Goal: Navigation & Orientation: Go to known website

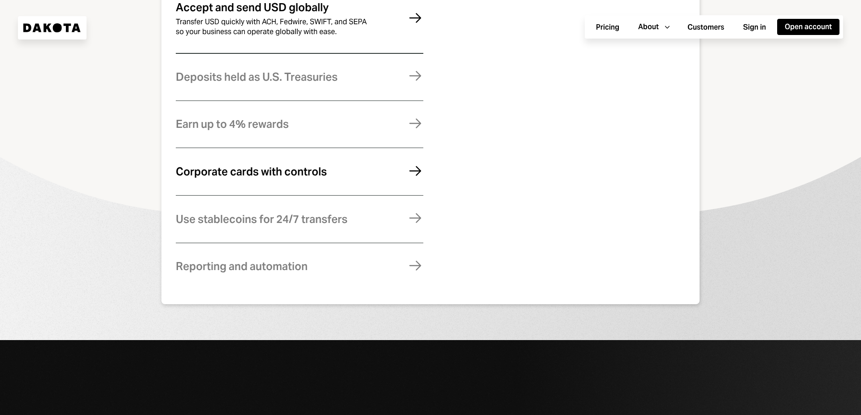
scroll to position [628, 0]
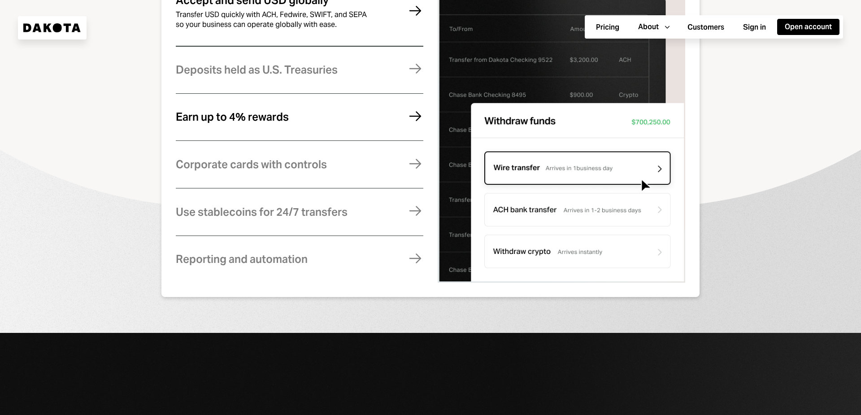
click at [260, 123] on div "Earn up to 4% rewards" at bounding box center [232, 117] width 113 height 12
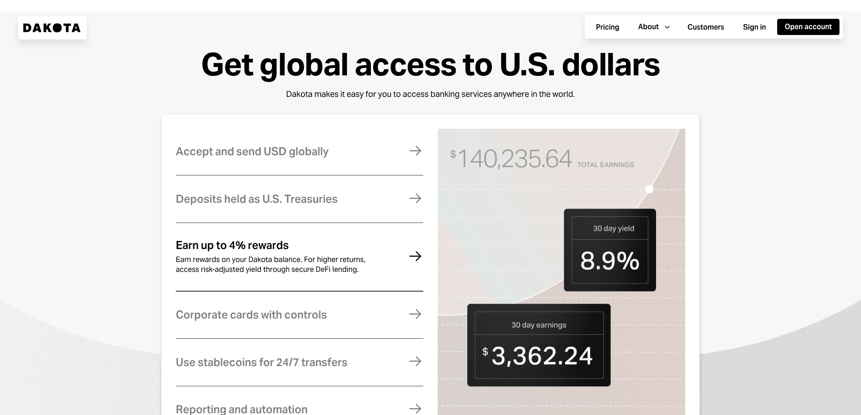
scroll to position [449, 0]
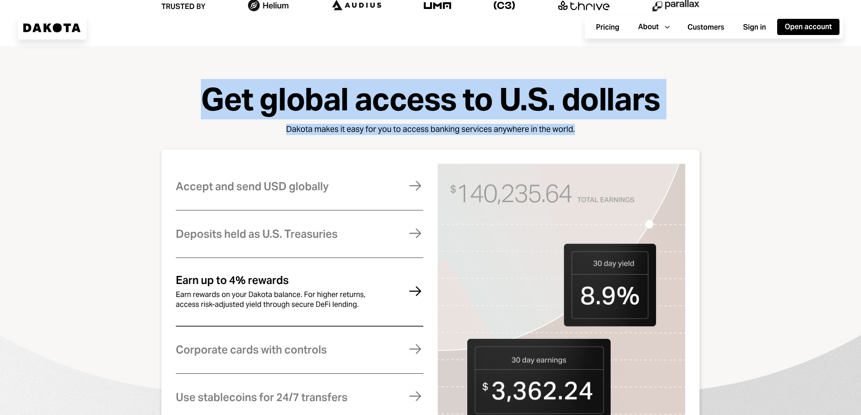
drag, startPoint x: 208, startPoint y: 90, endPoint x: 578, endPoint y: 139, distance: 372.9
click at [578, 139] on div "Get global access to U.S. dollars Dakota makes it easy for you to access bankin…" at bounding box center [430, 282] width 789 height 400
drag, startPoint x: 585, startPoint y: 132, endPoint x: 192, endPoint y: 96, distance: 394.5
click at [193, 96] on div "Get global access to U.S. dollars Dakota makes it easy for you to access bankin…" at bounding box center [430, 282] width 789 height 400
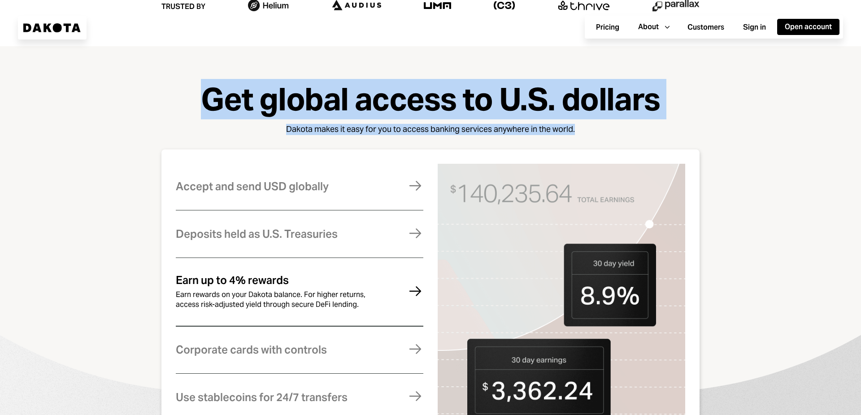
click at [192, 96] on div "Get global access to U.S. dollars Dakota makes it easy for you to access bankin…" at bounding box center [430, 282] width 789 height 400
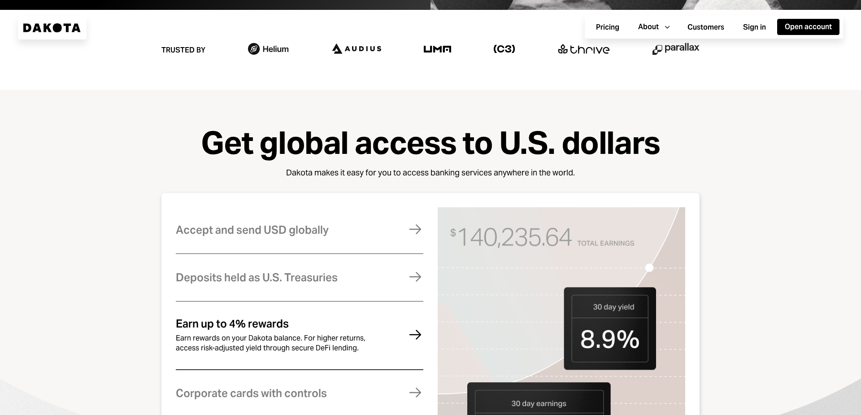
drag, startPoint x: 776, startPoint y: 172, endPoint x: 757, endPoint y: 54, distance: 119.1
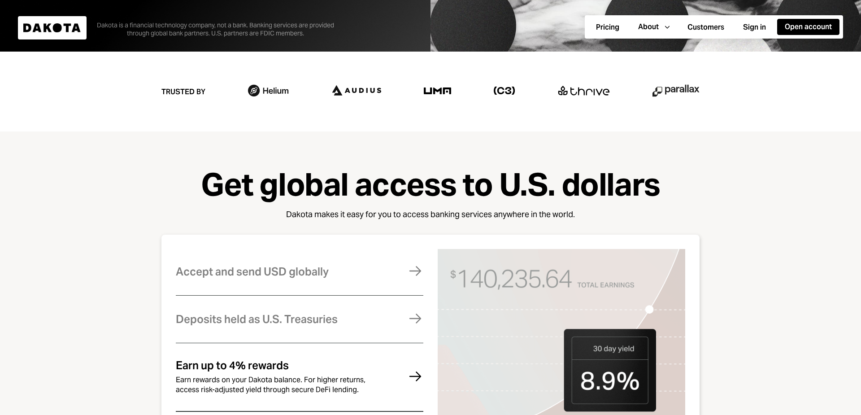
drag, startPoint x: 757, startPoint y: 34, endPoint x: 773, endPoint y: 131, distance: 97.8
